Goal: Task Accomplishment & Management: Manage account settings

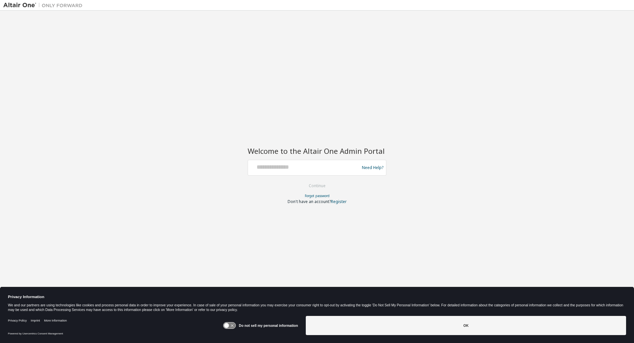
click at [329, 171] on div at bounding box center [305, 168] width 108 height 13
click at [329, 170] on input "text" at bounding box center [305, 167] width 108 height 10
type input "*"
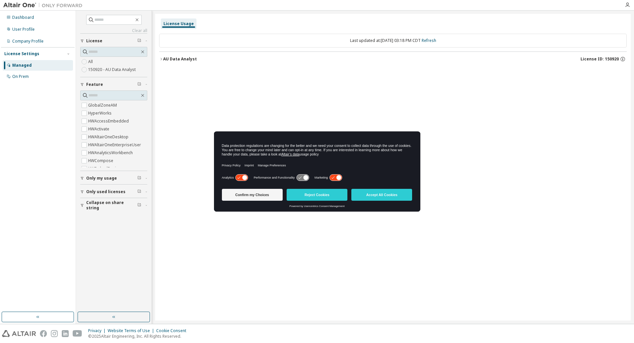
click at [335, 177] on icon at bounding box center [336, 178] width 12 height 6
click at [240, 178] on icon at bounding box center [242, 178] width 12 height 6
click at [256, 195] on button "Confirm my Choices" at bounding box center [252, 195] width 61 height 12
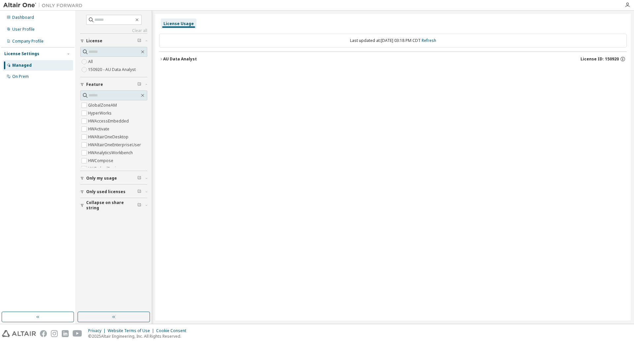
click at [171, 61] on div "AU Data Analyst" at bounding box center [180, 59] width 34 height 5
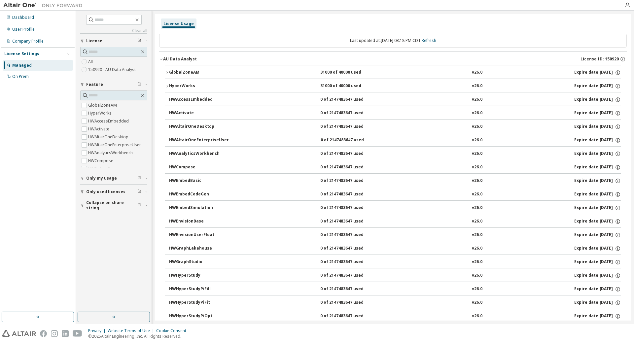
click at [167, 73] on icon "button" at bounding box center [167, 73] width 4 height 4
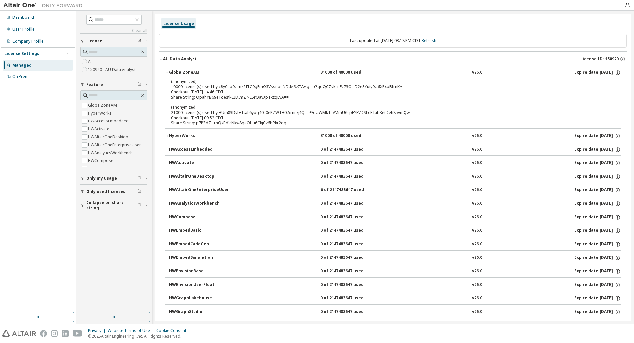
click at [168, 135] on icon "button" at bounding box center [167, 136] width 4 height 4
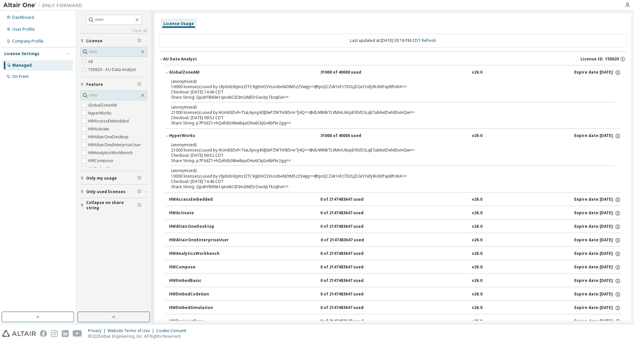
click at [162, 58] on icon "button" at bounding box center [161, 59] width 4 height 4
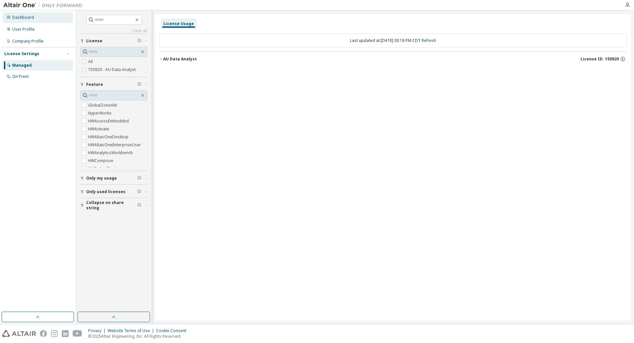
click at [19, 20] on div "Dashboard" at bounding box center [23, 17] width 22 height 5
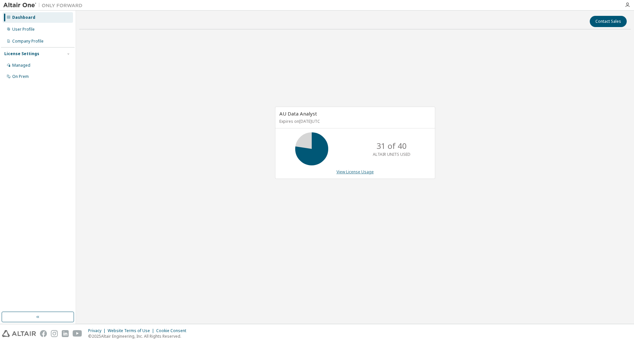
click at [355, 172] on link "View License Usage" at bounding box center [355, 172] width 37 height 6
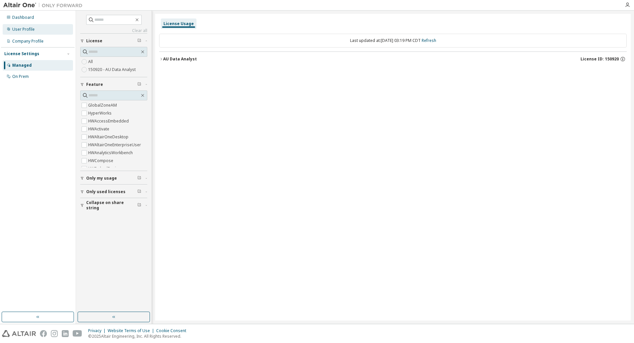
click at [28, 32] on div "User Profile" at bounding box center [23, 29] width 22 height 5
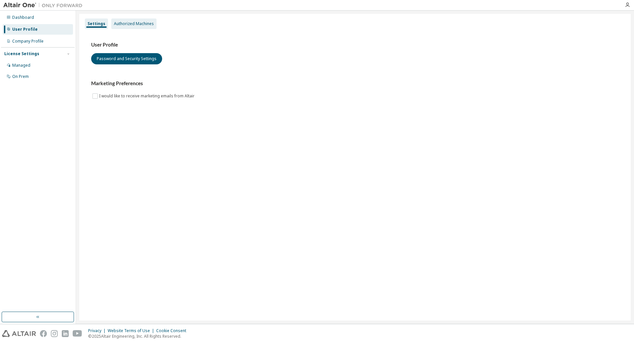
click at [120, 25] on div "Authorized Machines" at bounding box center [134, 23] width 40 height 5
